Goal: Transaction & Acquisition: Purchase product/service

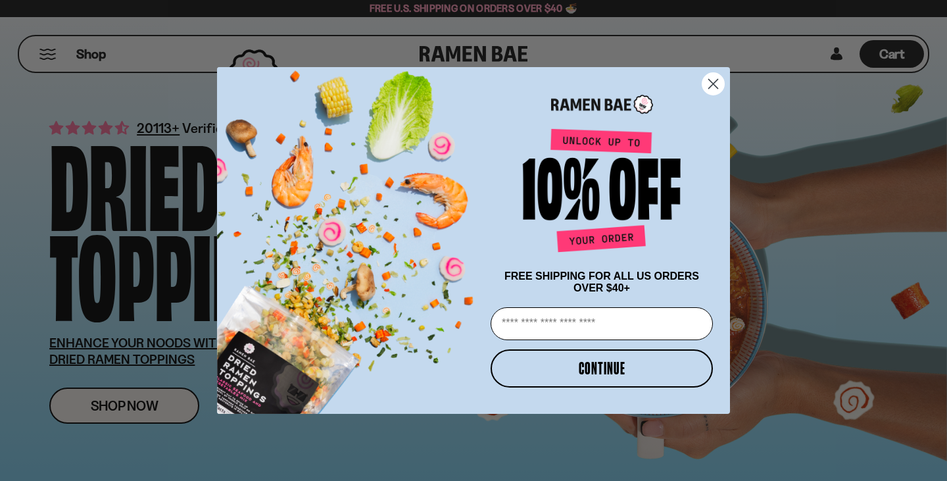
click at [713, 81] on icon "Close dialog" at bounding box center [713, 84] width 9 height 9
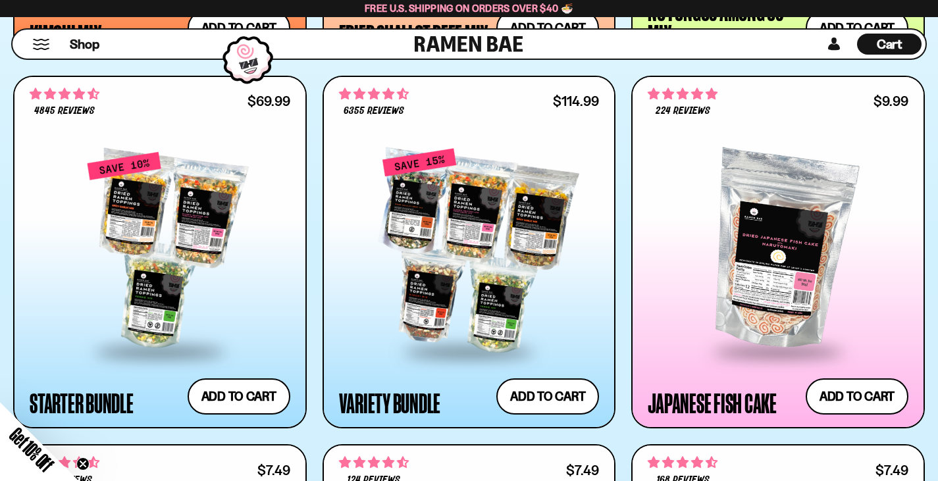
scroll to position [1374, 0]
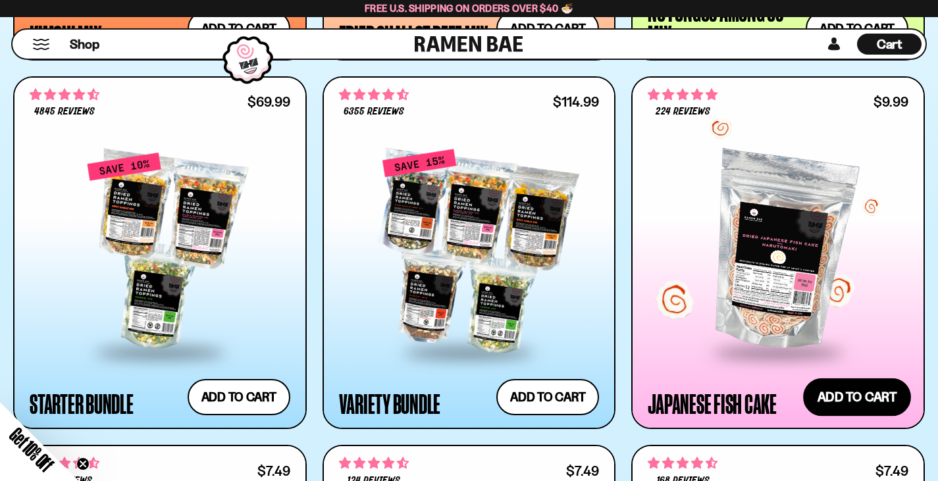
click at [847, 383] on button "Add to cart Add — Regular price $9.99 Regular price Sale price $9.99 Unit price…" at bounding box center [857, 397] width 108 height 38
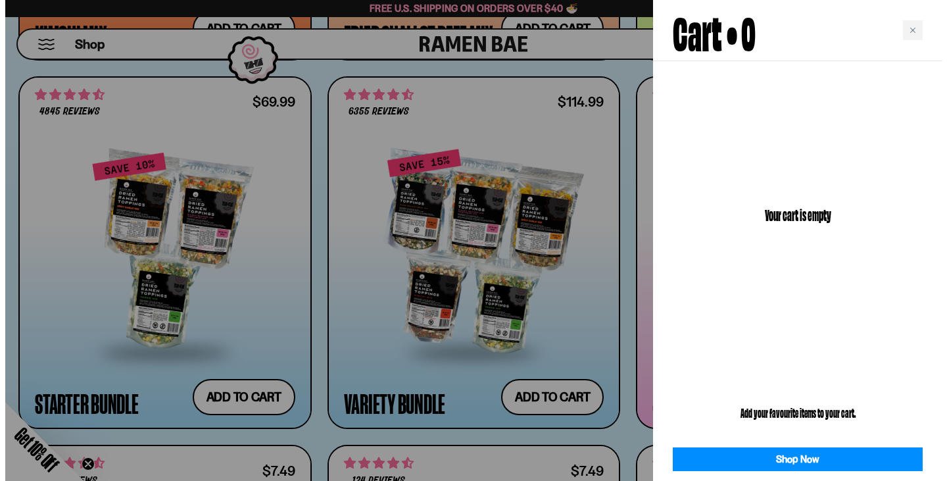
scroll to position [1378, 0]
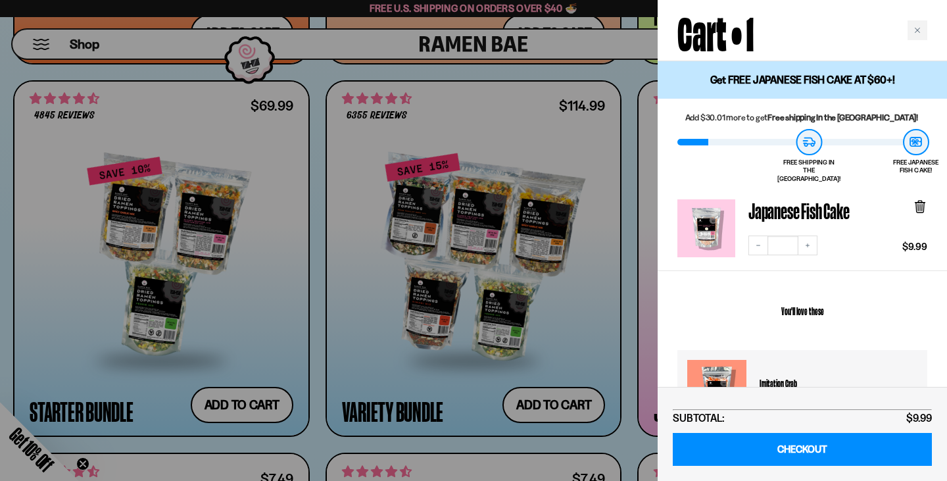
click at [547, 270] on div at bounding box center [473, 240] width 947 height 481
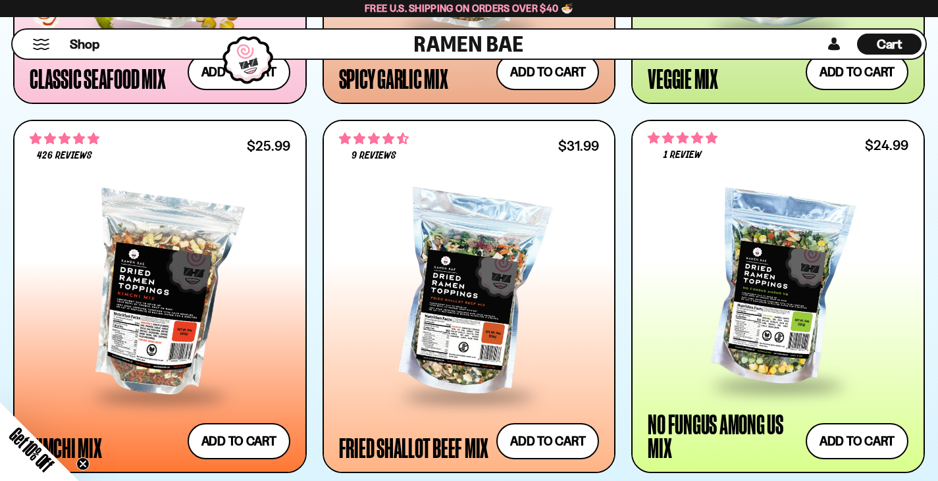
scroll to position [962, 0]
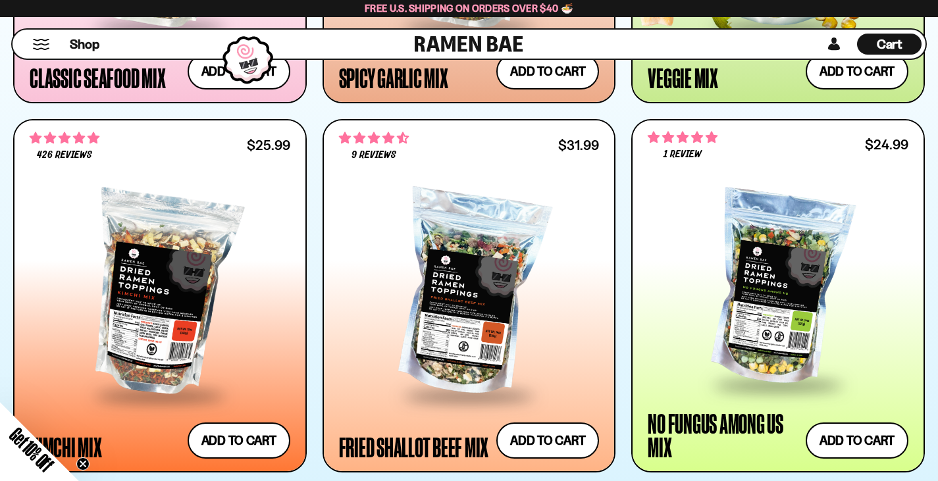
drag, startPoint x: 751, startPoint y: 305, endPoint x: 680, endPoint y: 80, distance: 236.6
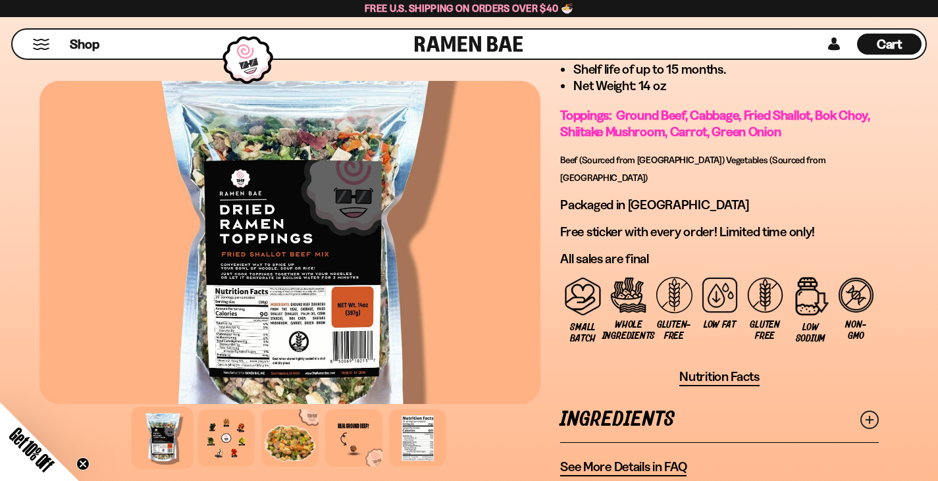
scroll to position [1109, 0]
click at [870, 416] on line at bounding box center [869, 419] width 7 height 7
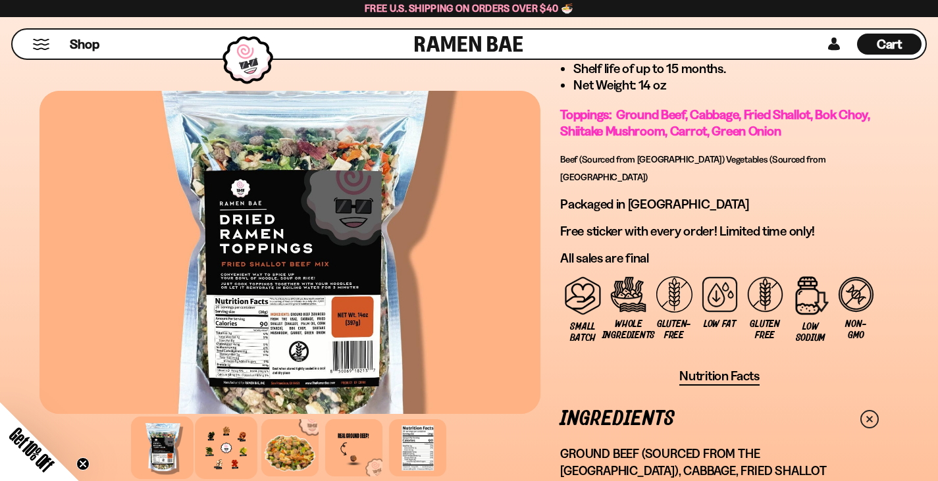
click at [195, 417] on div at bounding box center [226, 448] width 63 height 63
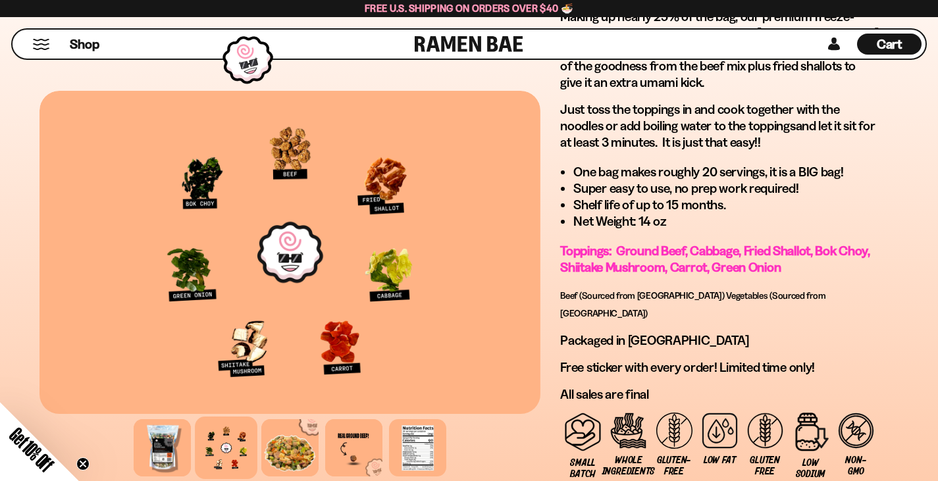
scroll to position [964, 0]
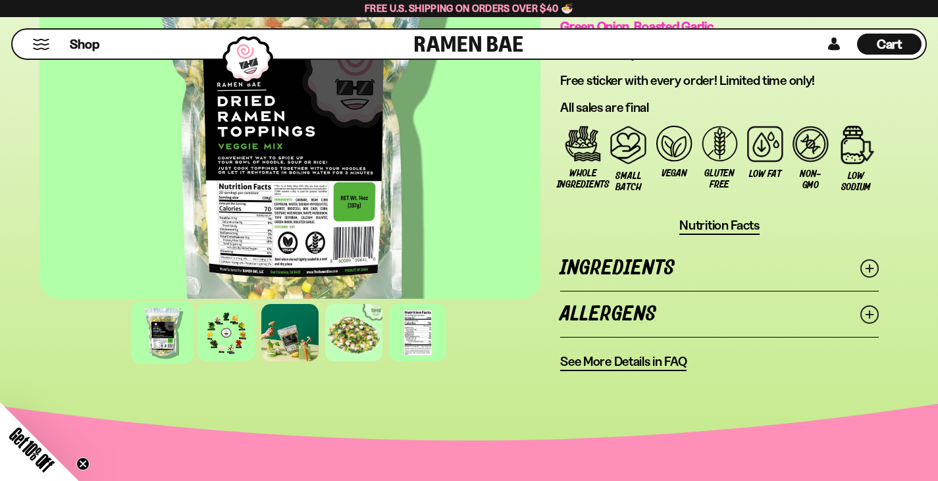
scroll to position [1155, 0]
click at [206, 301] on div at bounding box center [226, 332] width 63 height 63
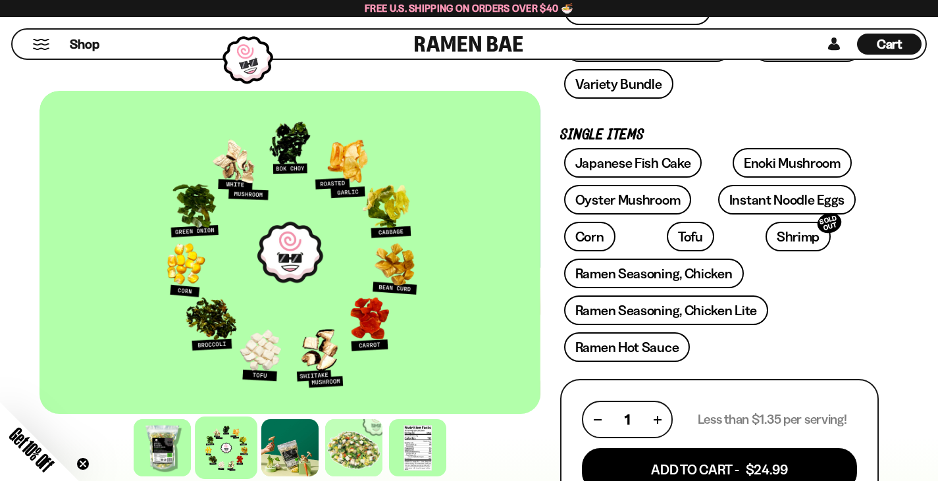
scroll to position [374, 0]
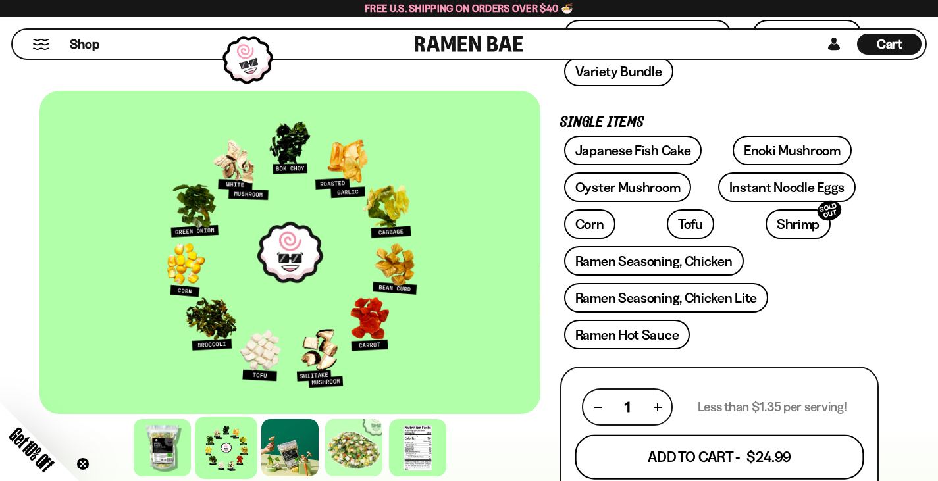
click at [630, 435] on button "Add To Cart - $24.99" at bounding box center [719, 457] width 289 height 45
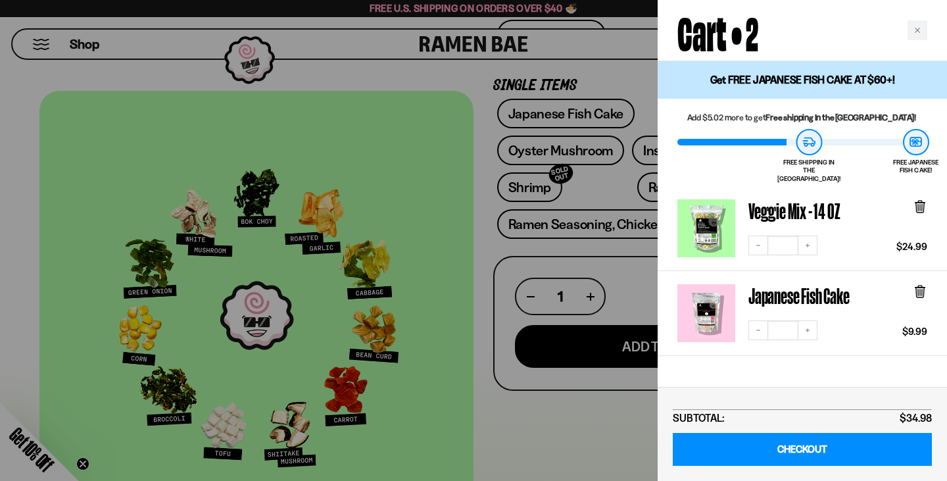
click at [430, 82] on div at bounding box center [473, 240] width 947 height 481
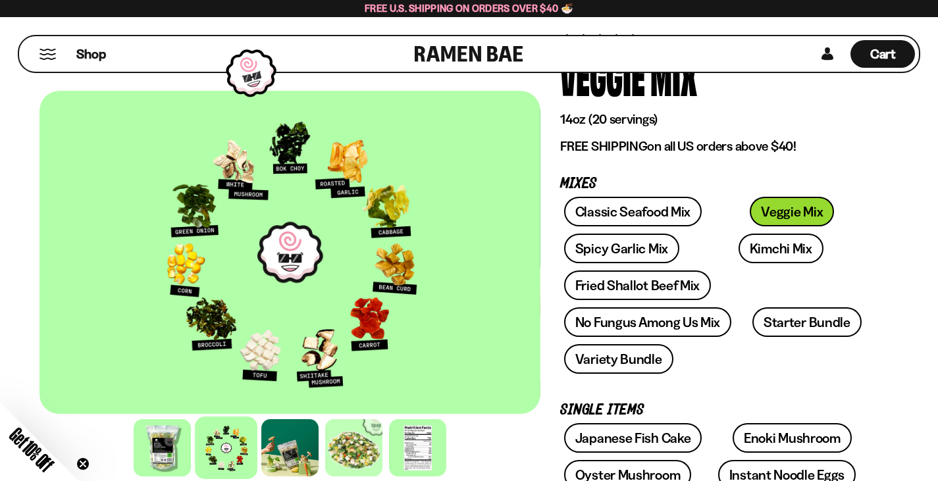
scroll to position [0, 0]
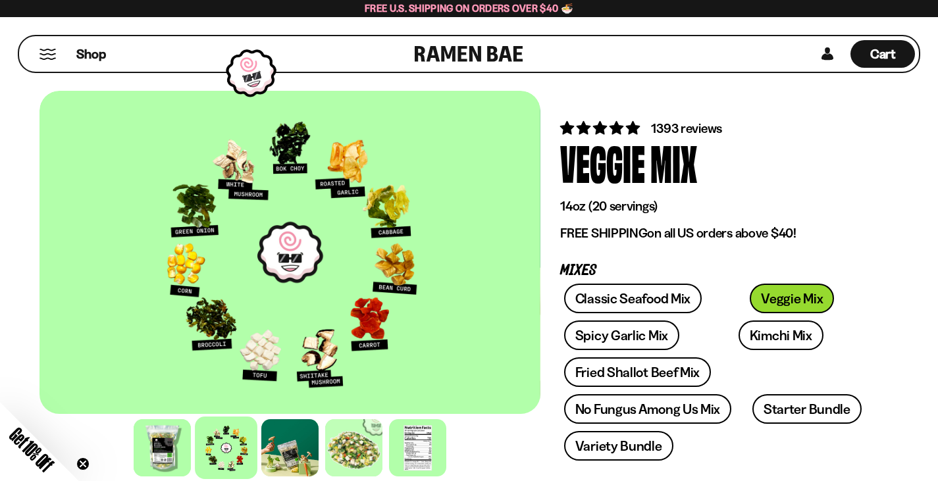
click at [490, 51] on link at bounding box center [469, 54] width 109 height 36
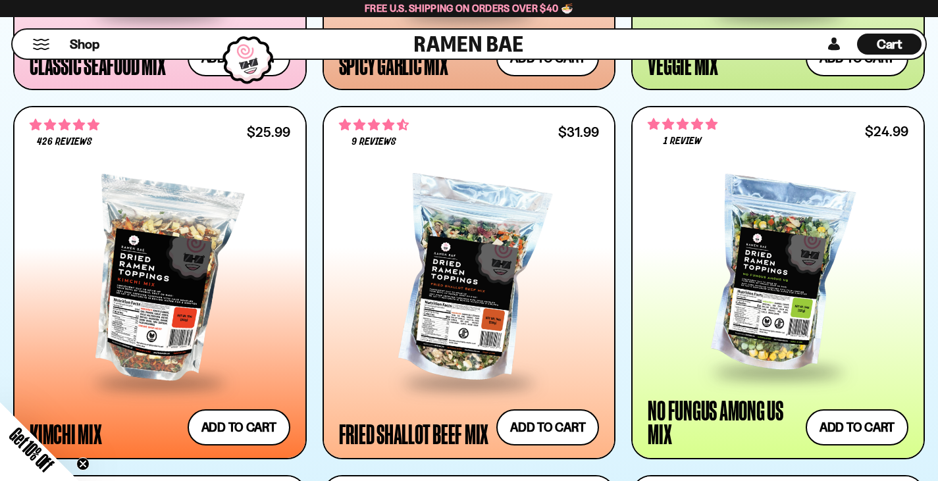
scroll to position [976, 0]
